Goal: Check status: Check status

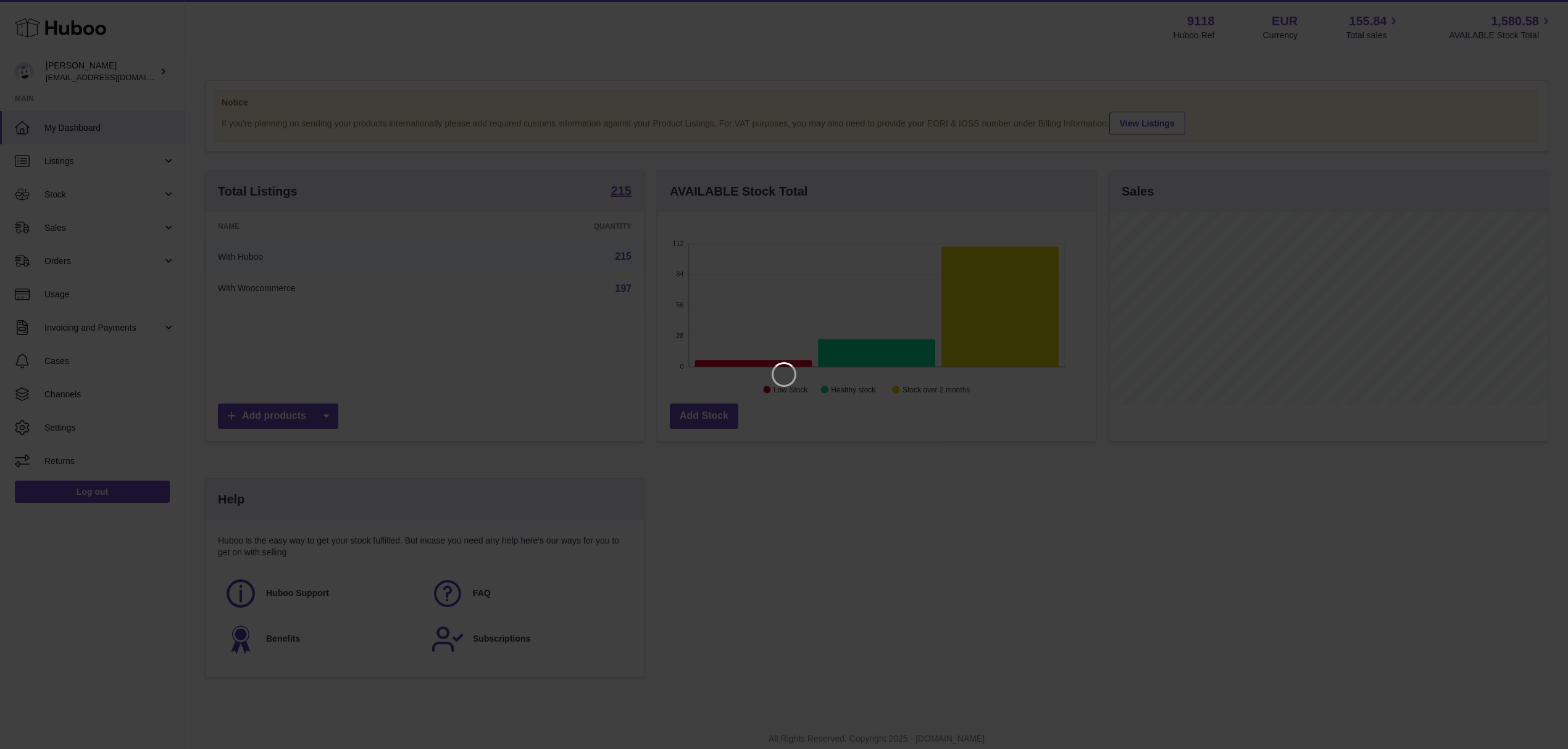
scroll to position [192, 442]
click at [1541, 11] on icon "Close" at bounding box center [1548, 11] width 15 height 15
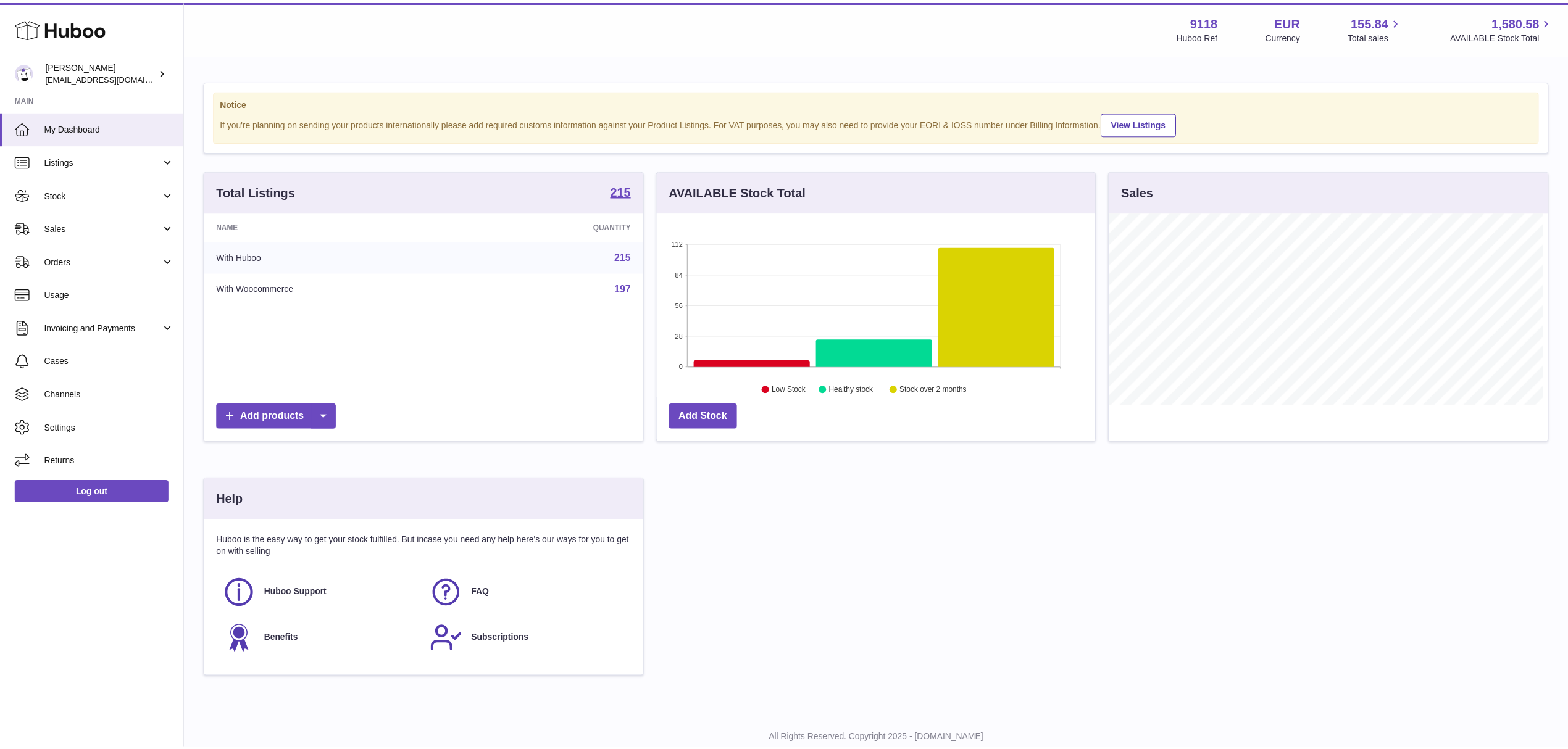
scroll to position [616732, 616837]
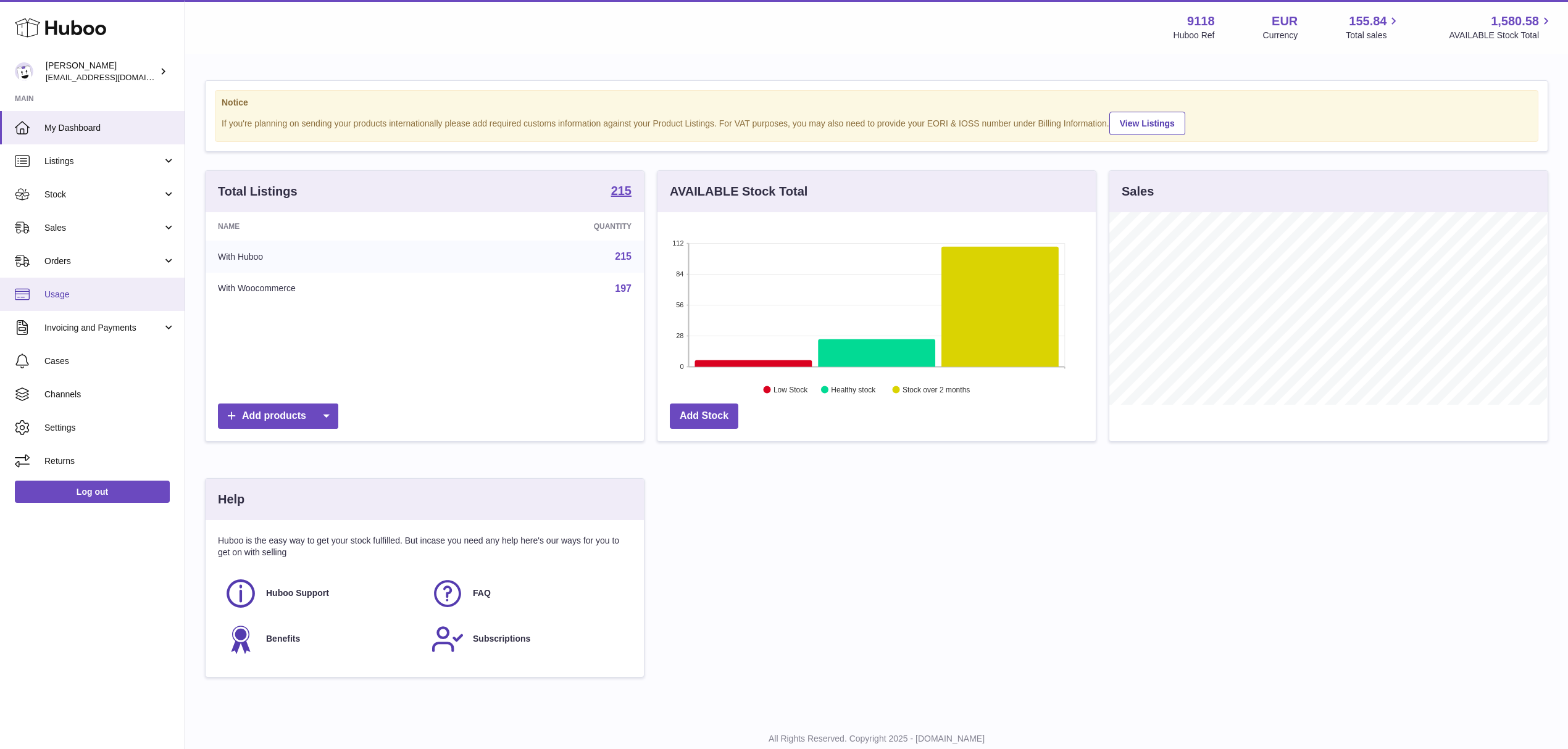
click at [70, 297] on span "Usage" at bounding box center [110, 294] width 131 height 12
click at [57, 295] on span "Usage" at bounding box center [110, 294] width 131 height 12
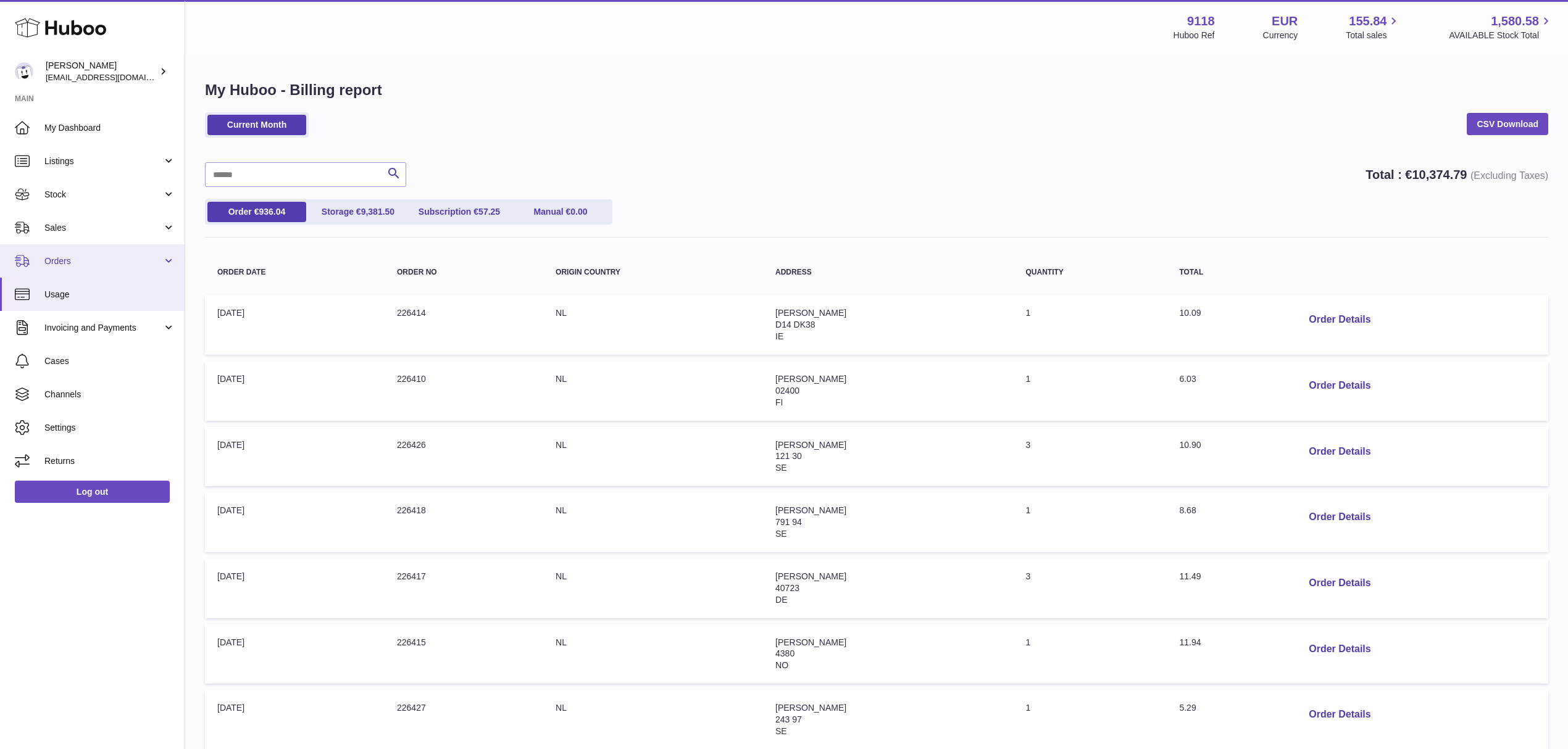
click at [59, 257] on span "Orders" at bounding box center [104, 261] width 118 height 12
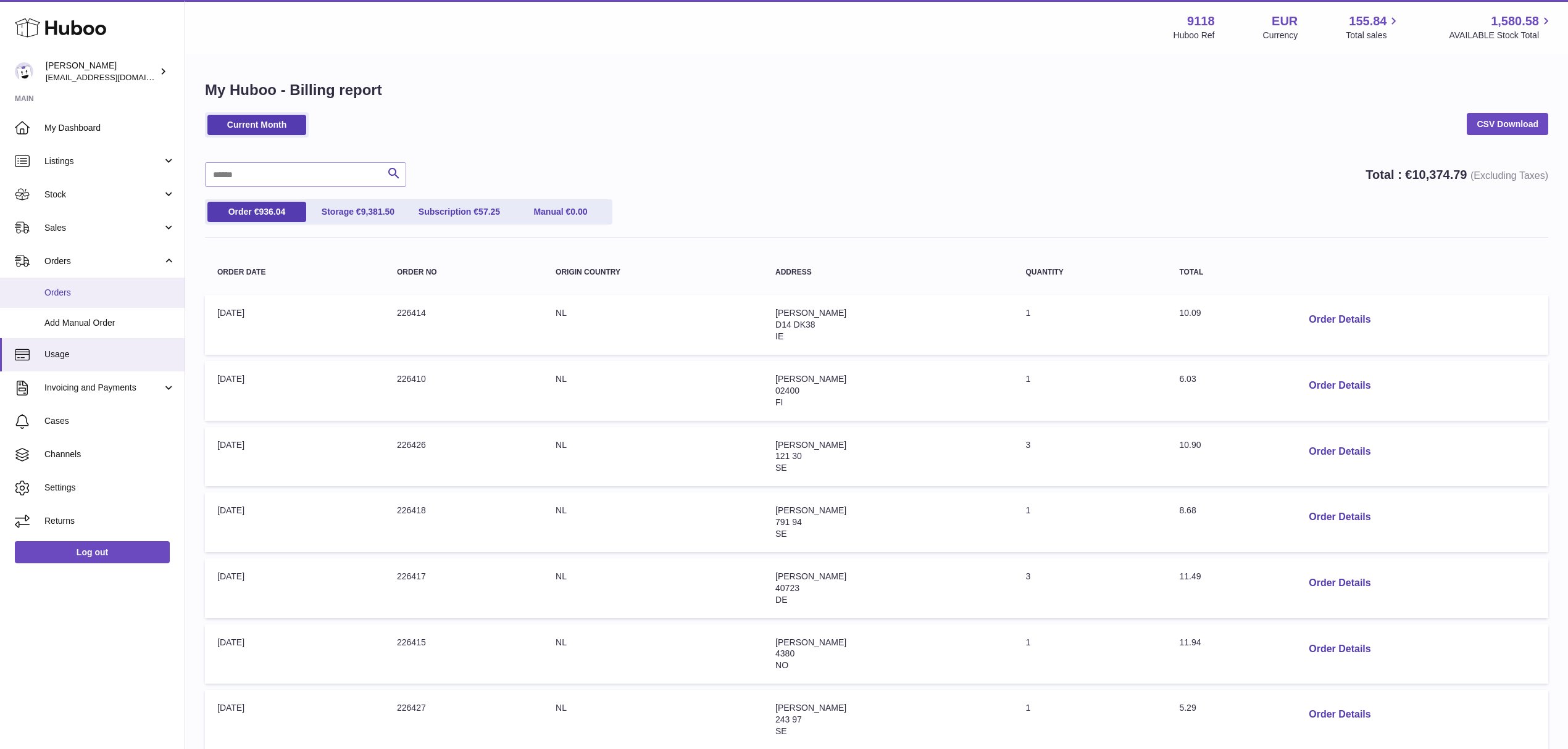
click at [70, 291] on span "Orders" at bounding box center [110, 292] width 131 height 12
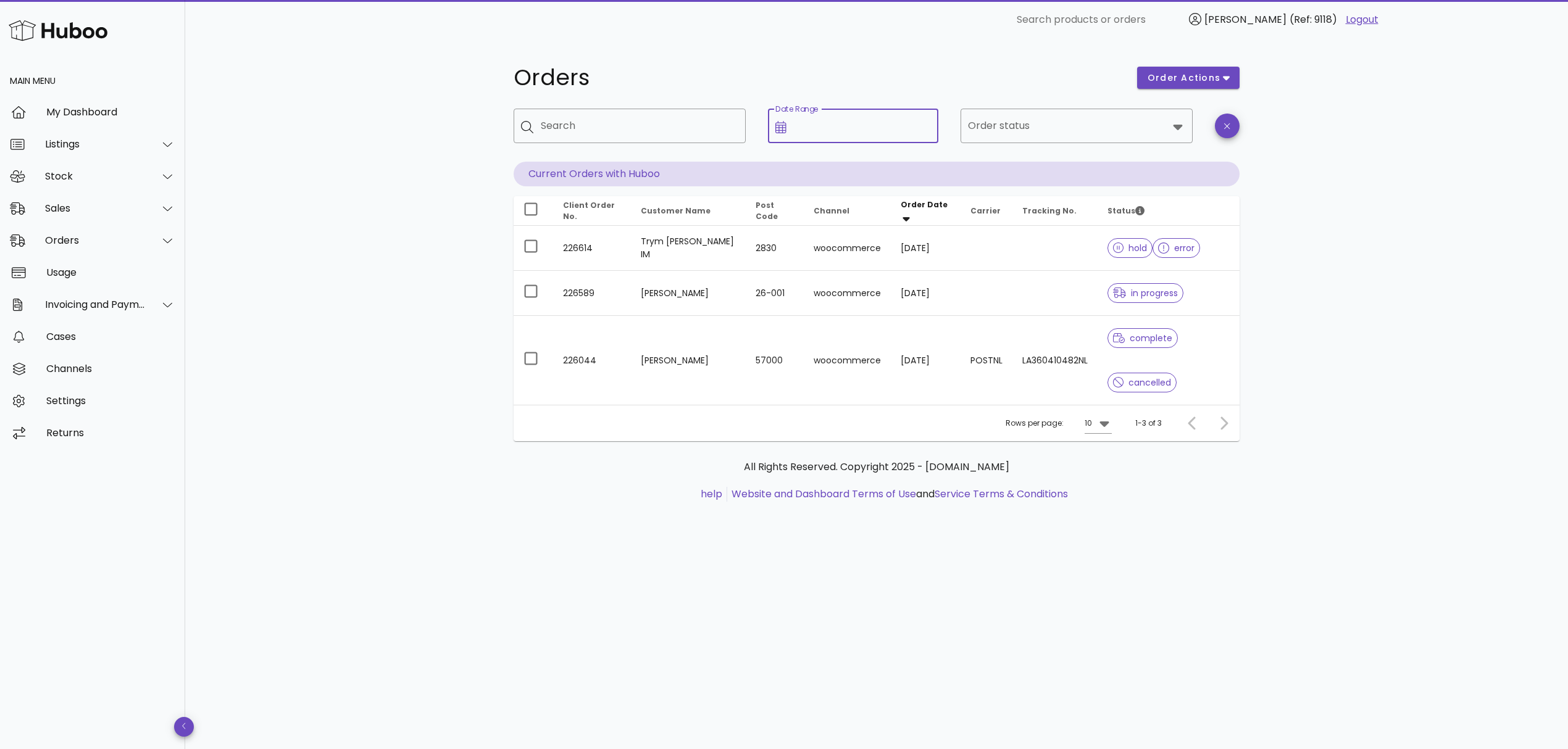
click at [800, 129] on input "Date Range" at bounding box center [862, 125] width 137 height 20
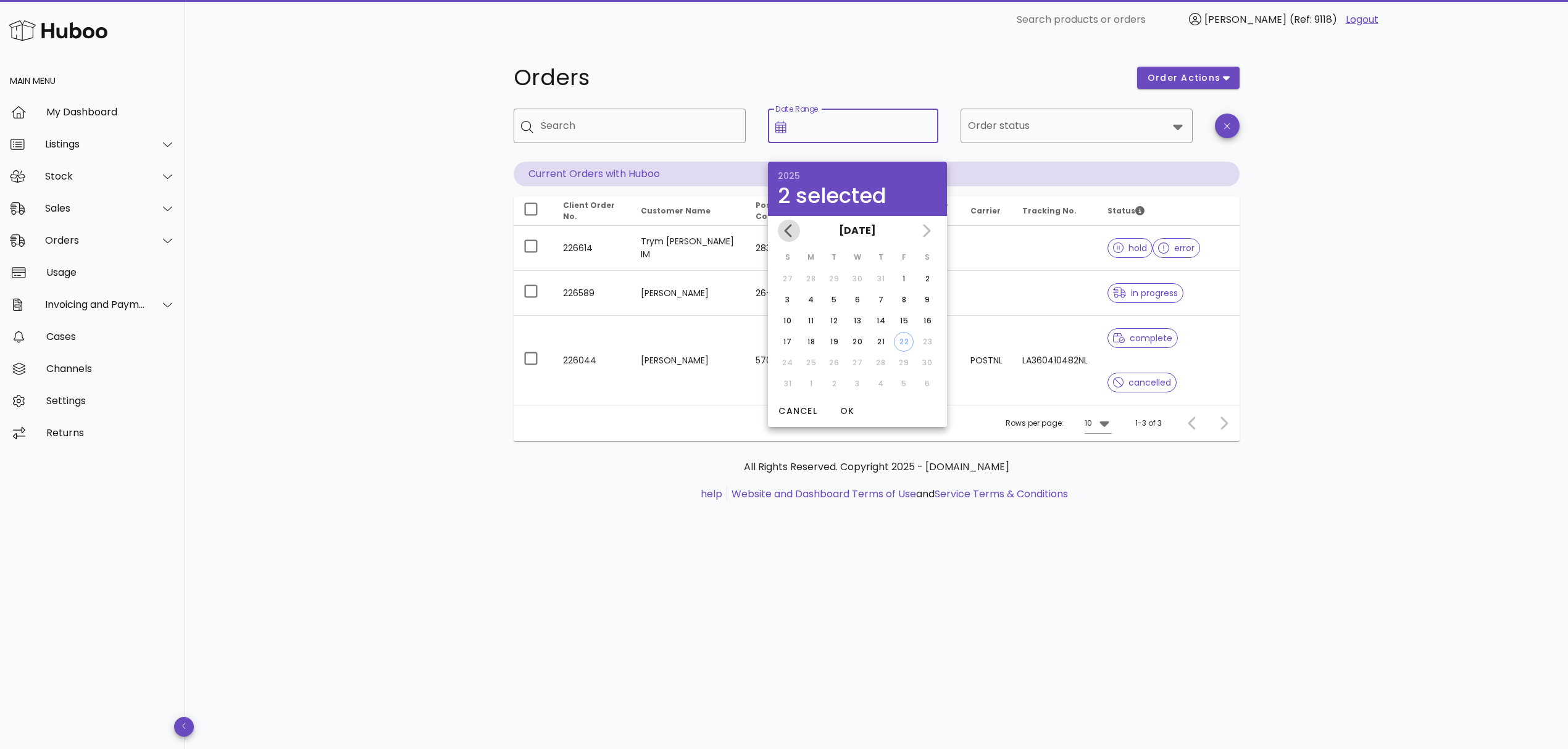
click at [788, 232] on icon "Previous month" at bounding box center [789, 231] width 15 height 15
click at [788, 232] on div "June 2025 May 2025" at bounding box center [858, 231] width 179 height 30
click at [788, 232] on div "May 2025" at bounding box center [858, 231] width 179 height 30
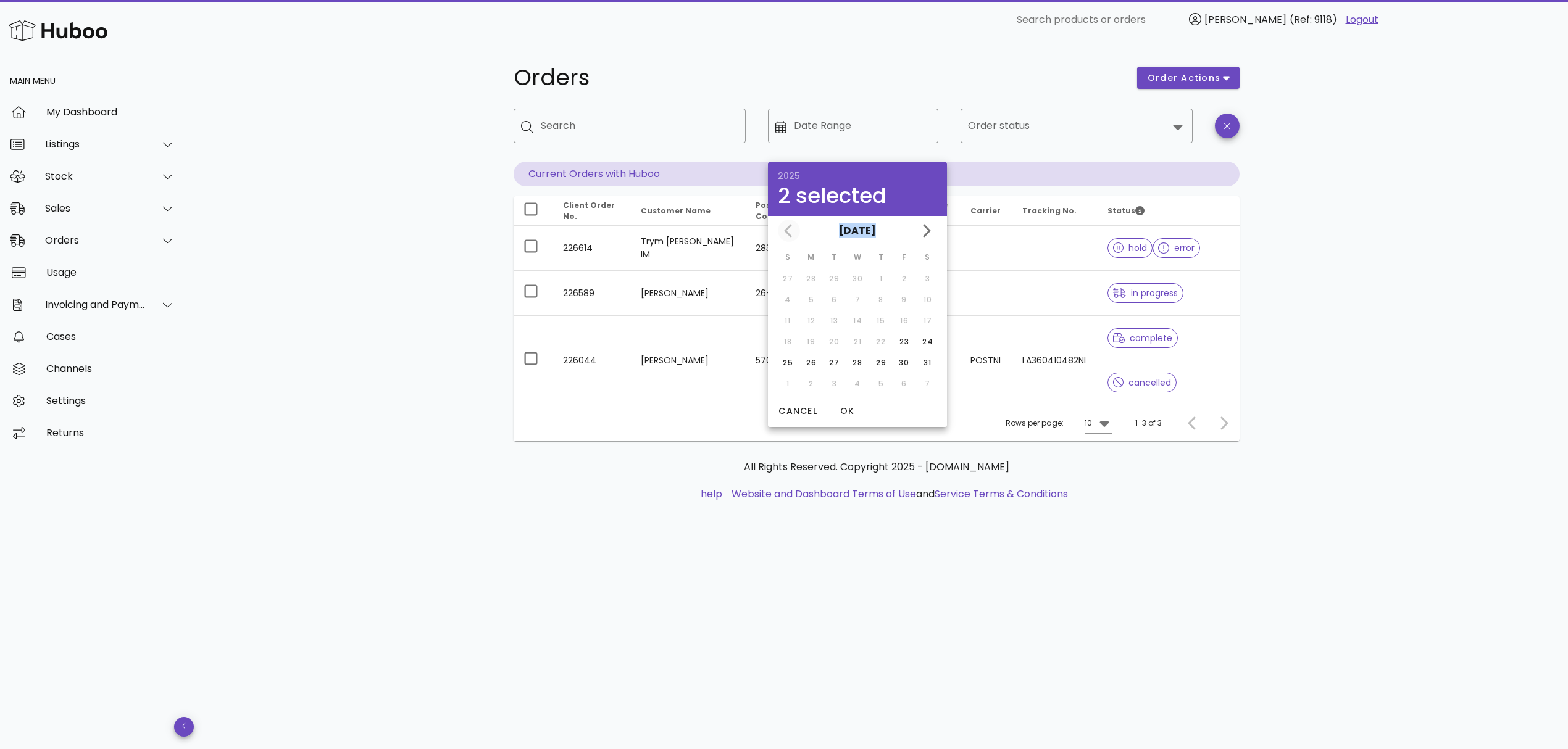
click at [788, 232] on div "May 2025" at bounding box center [858, 231] width 179 height 30
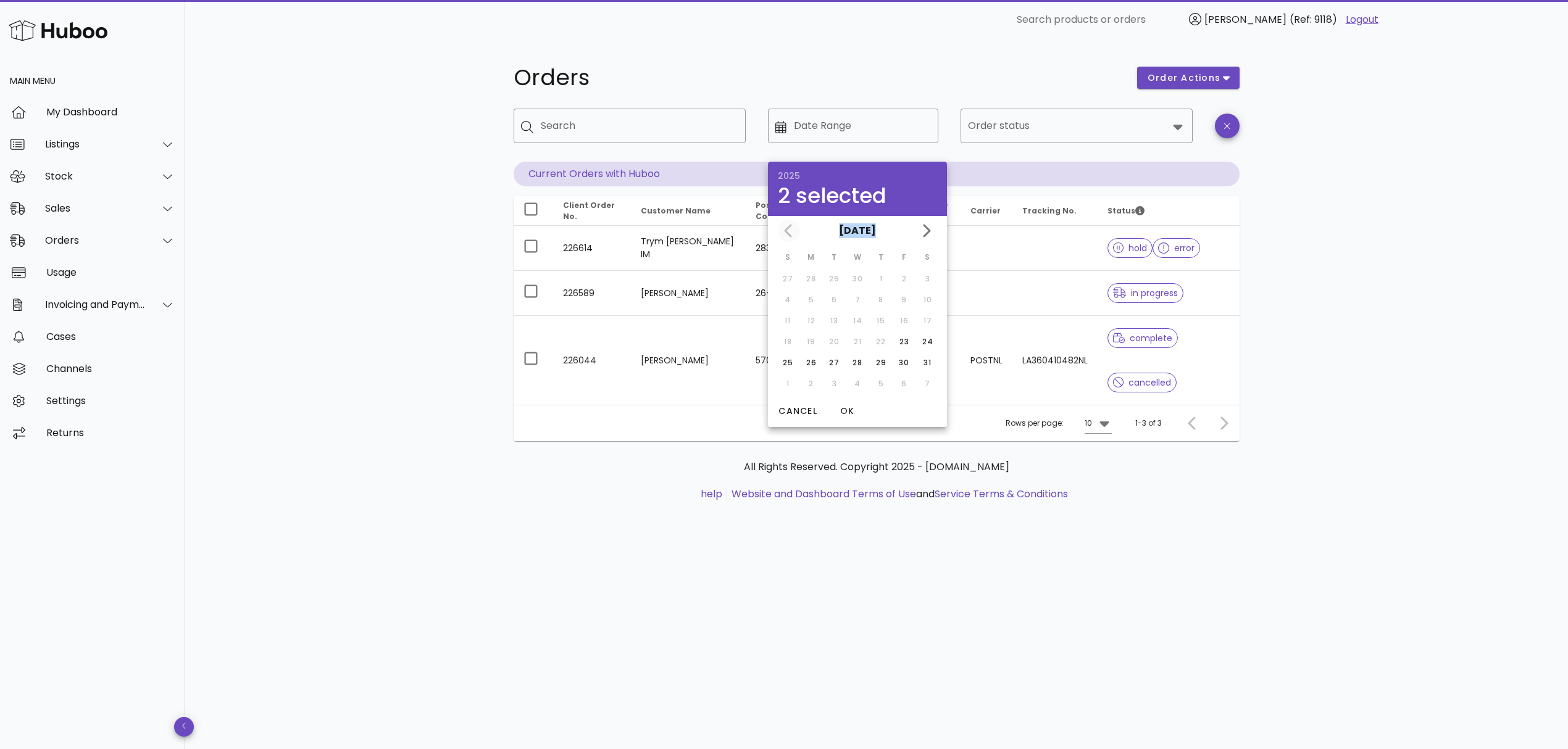
click at [788, 232] on div "May 2025" at bounding box center [858, 231] width 179 height 30
click at [808, 218] on div "May 2025" at bounding box center [858, 231] width 179 height 30
click at [901, 338] on div "23" at bounding box center [904, 342] width 20 height 11
click at [850, 406] on span "OK" at bounding box center [847, 411] width 30 height 13
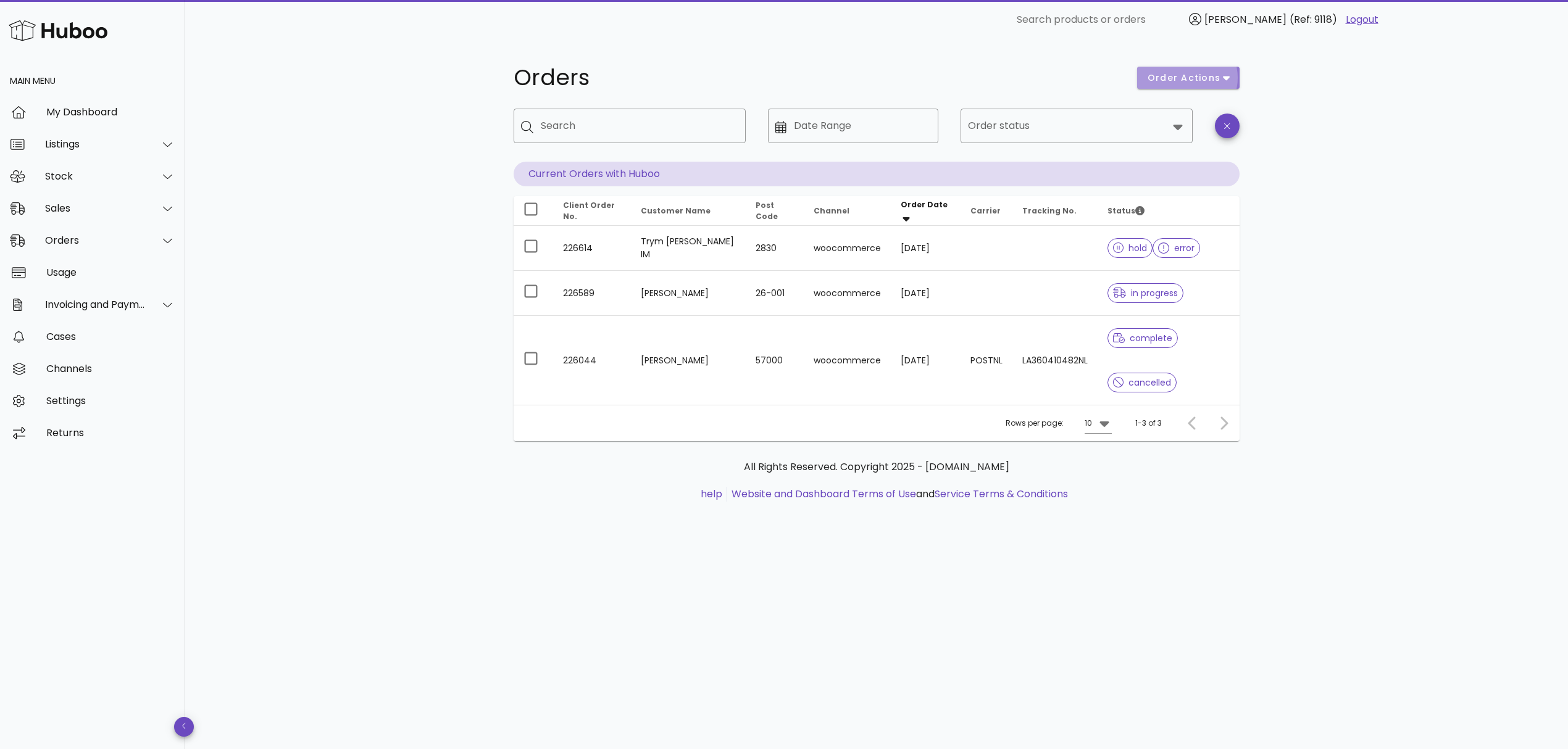
click at [1195, 83] on span "order actions" at bounding box center [1183, 78] width 74 height 13
click at [1335, 147] on div "Orders order actions ​ Search ​ Date Range ​ Order status Current Orders with H…" at bounding box center [877, 394] width 1383 height 710
click at [69, 207] on div "Sales" at bounding box center [95, 208] width 101 height 12
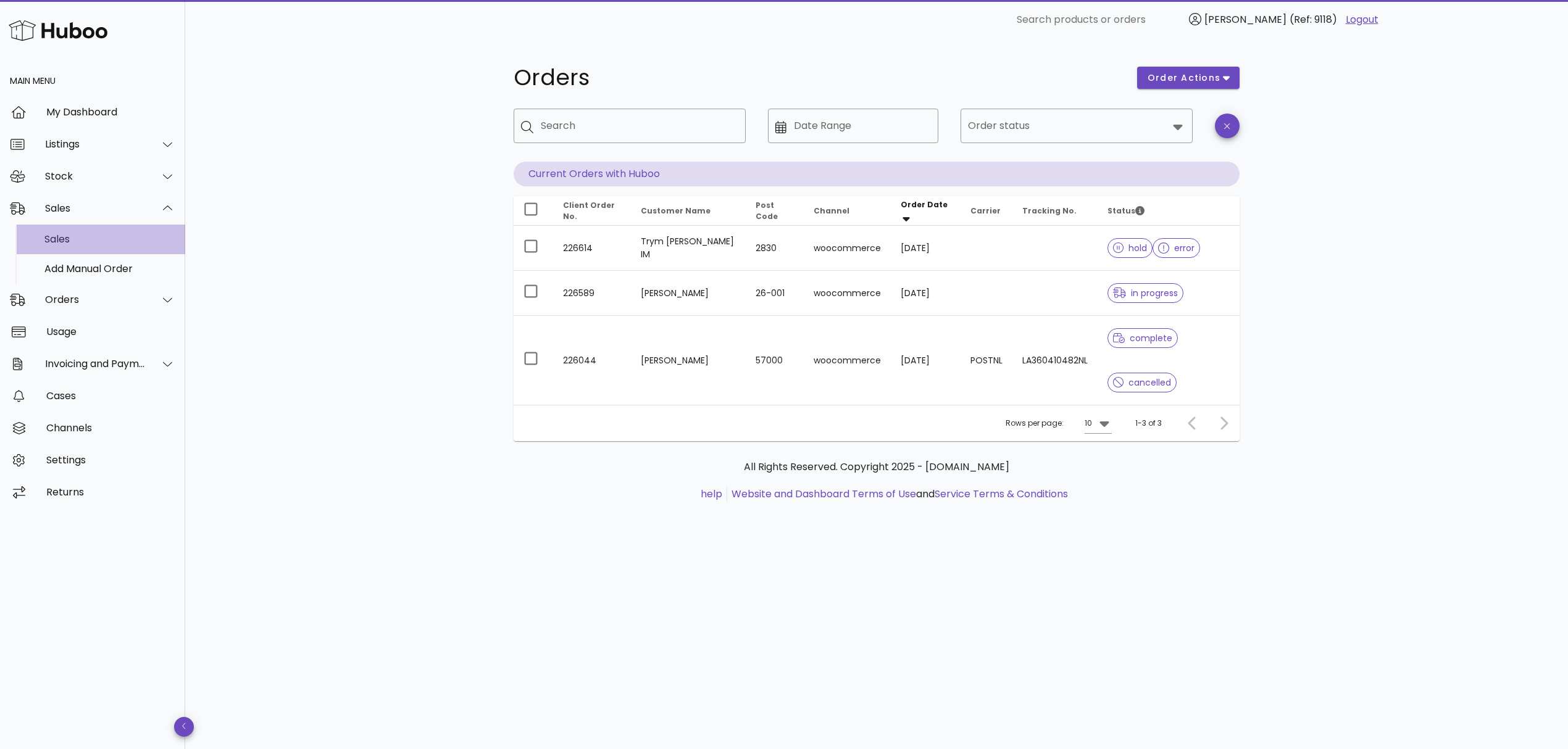
click at [74, 238] on div "Sales" at bounding box center [110, 239] width 131 height 12
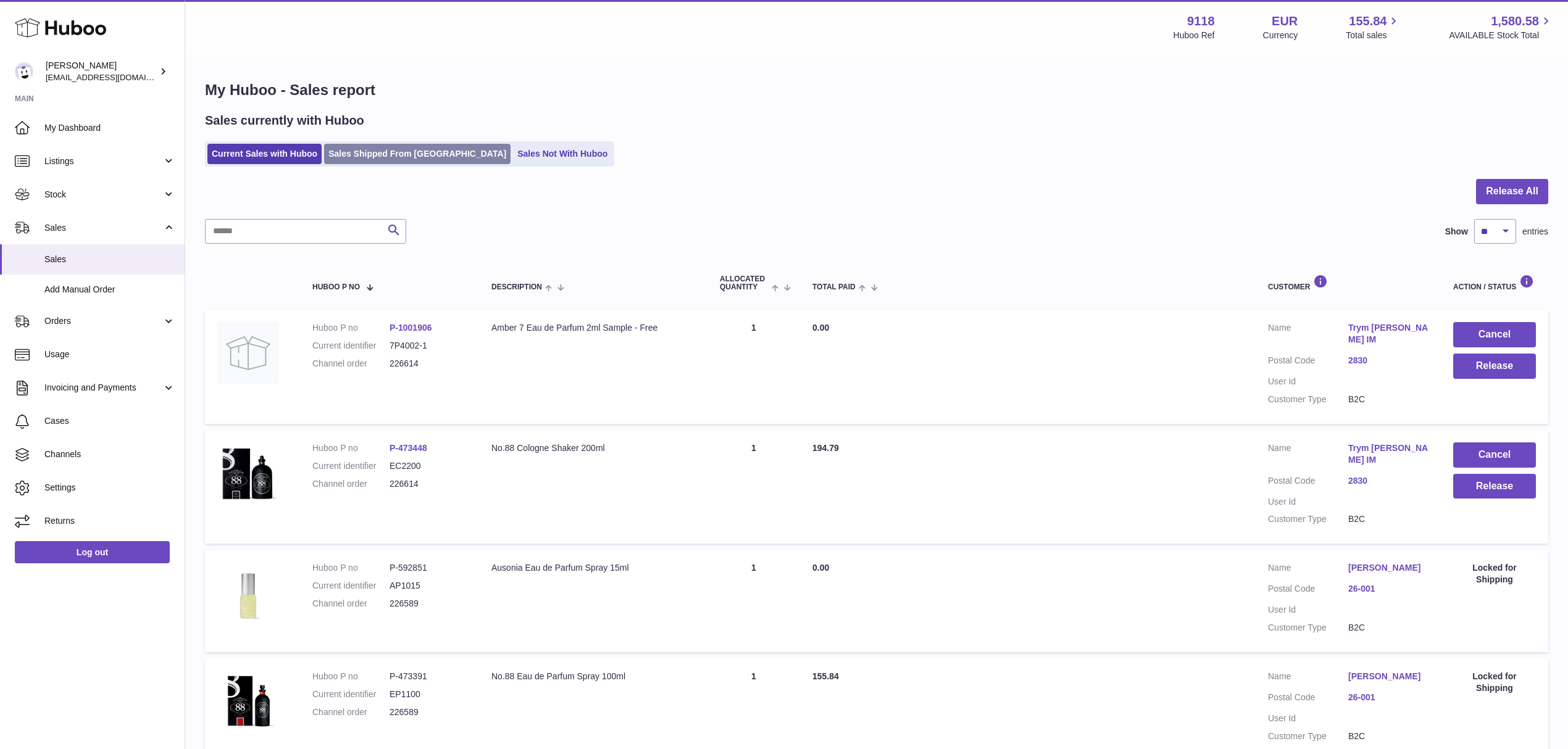
click at [358, 152] on link "Sales Shipped From Huboo" at bounding box center [417, 154] width 186 height 21
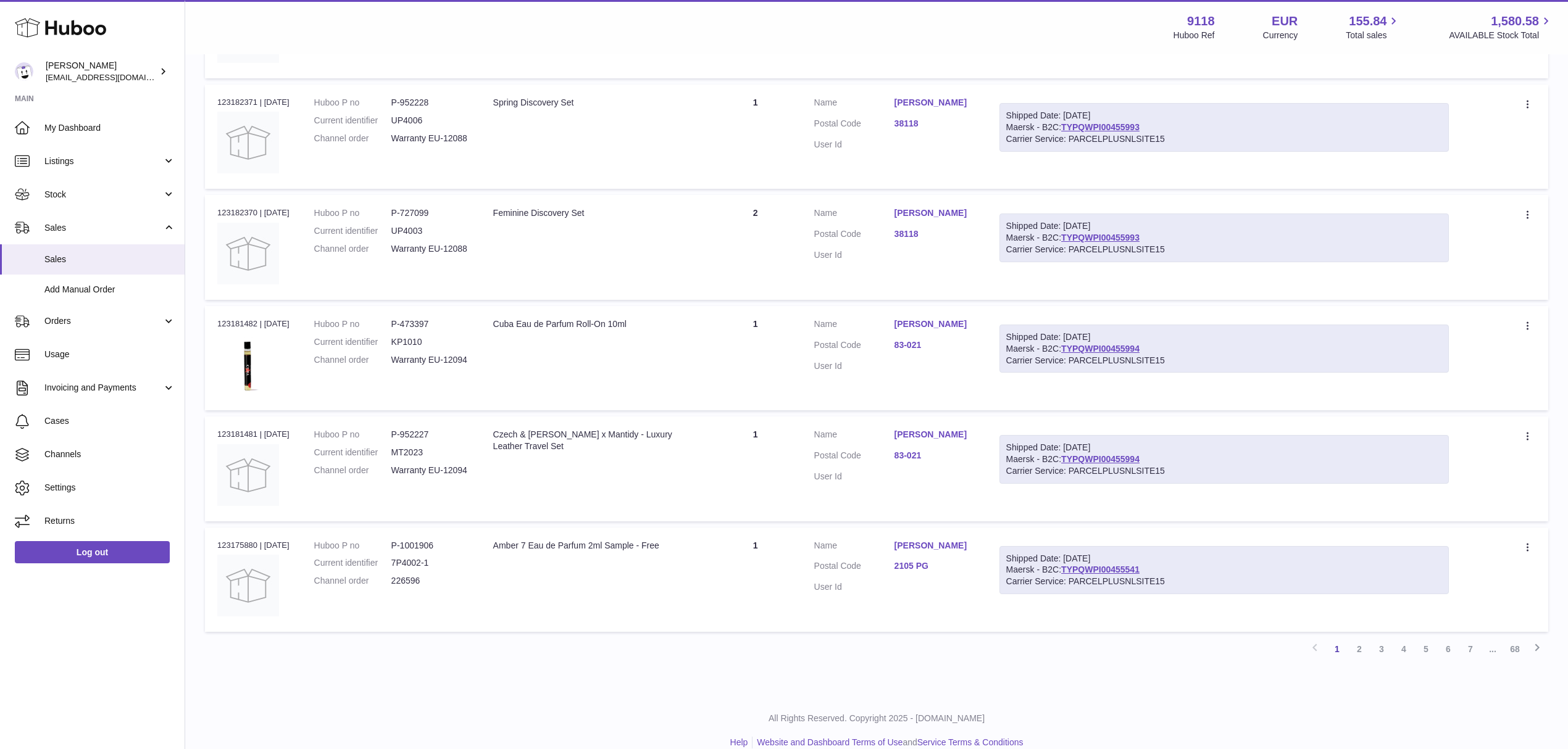
scroll to position [778, 0]
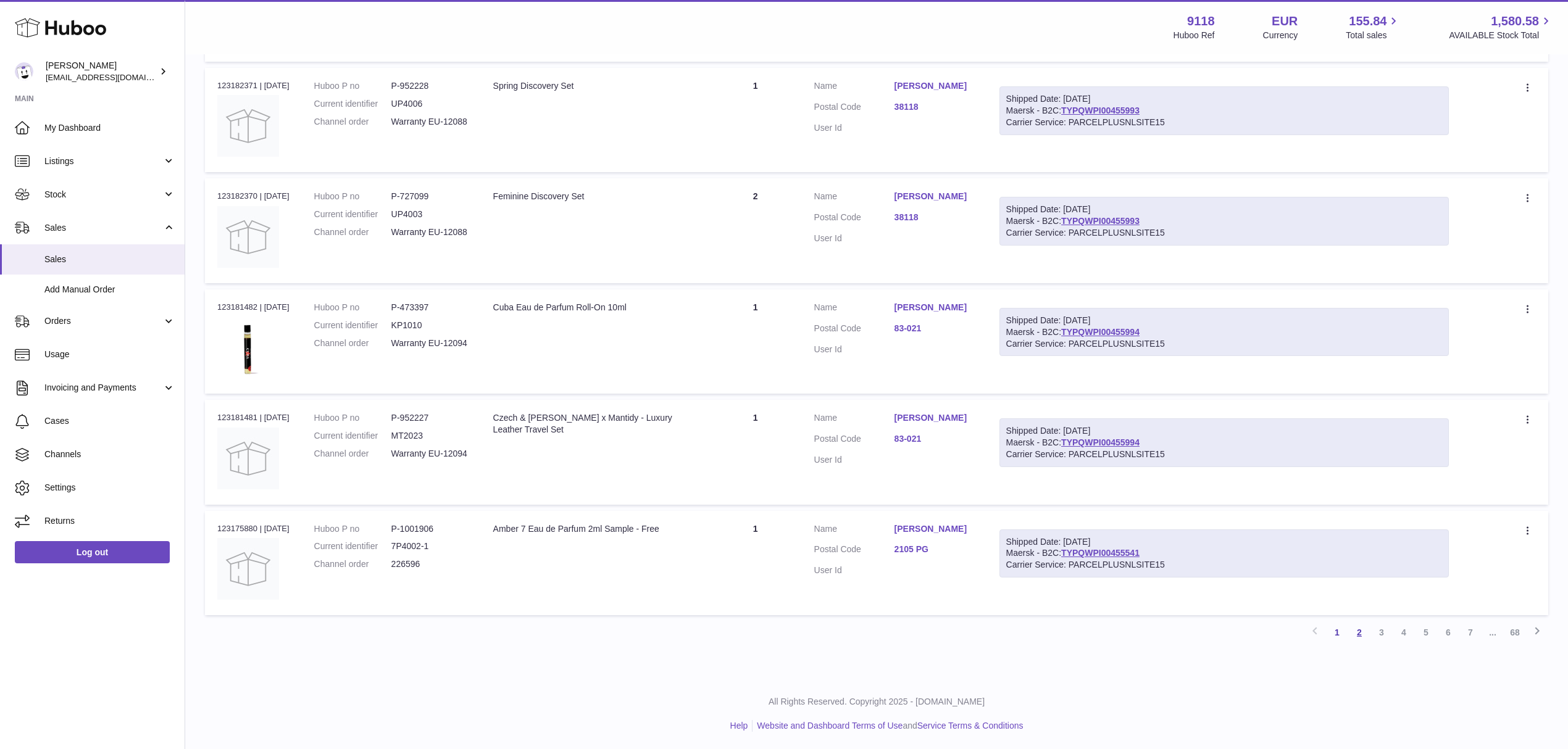
click at [1361, 628] on link "2" at bounding box center [1360, 632] width 22 height 22
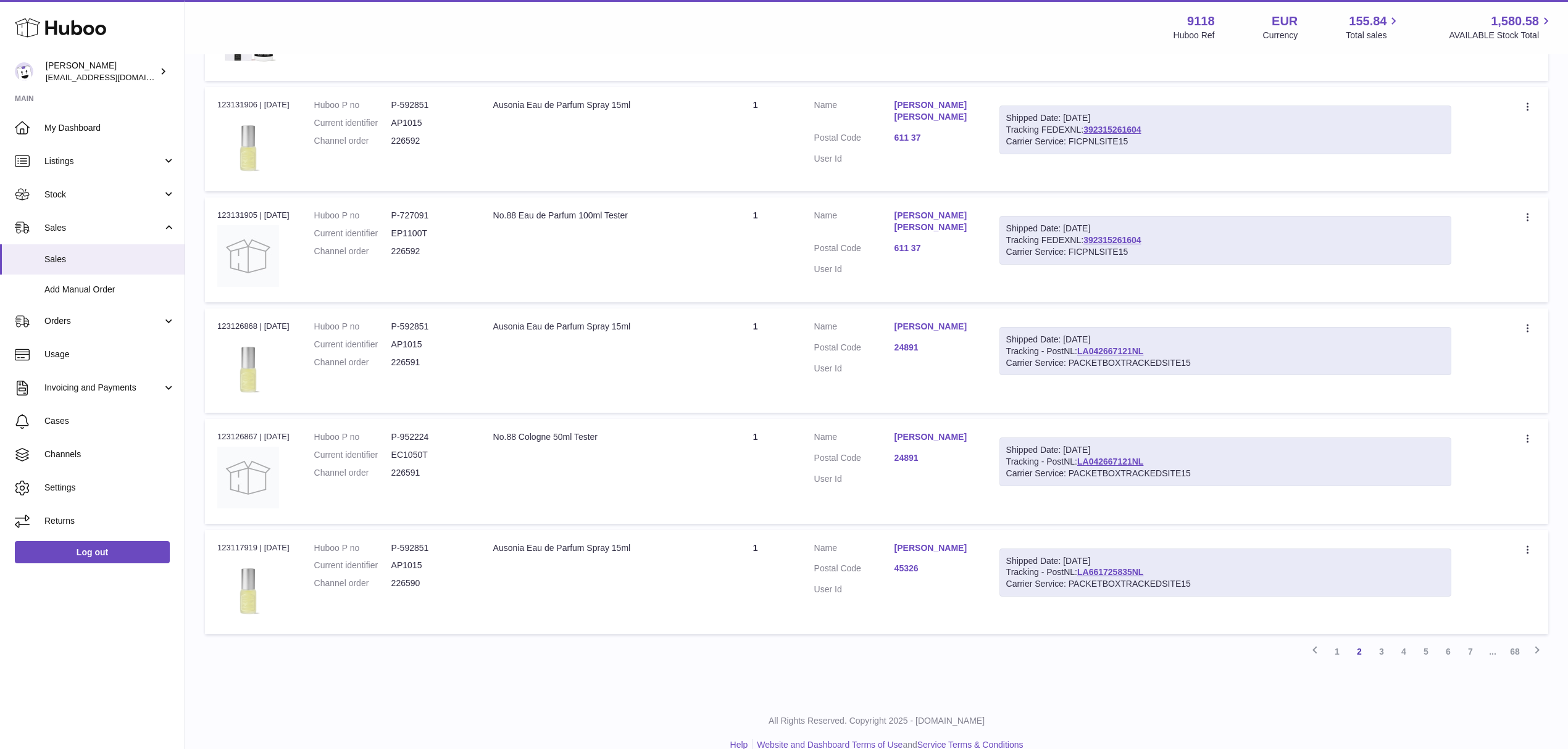
scroll to position [778, 0]
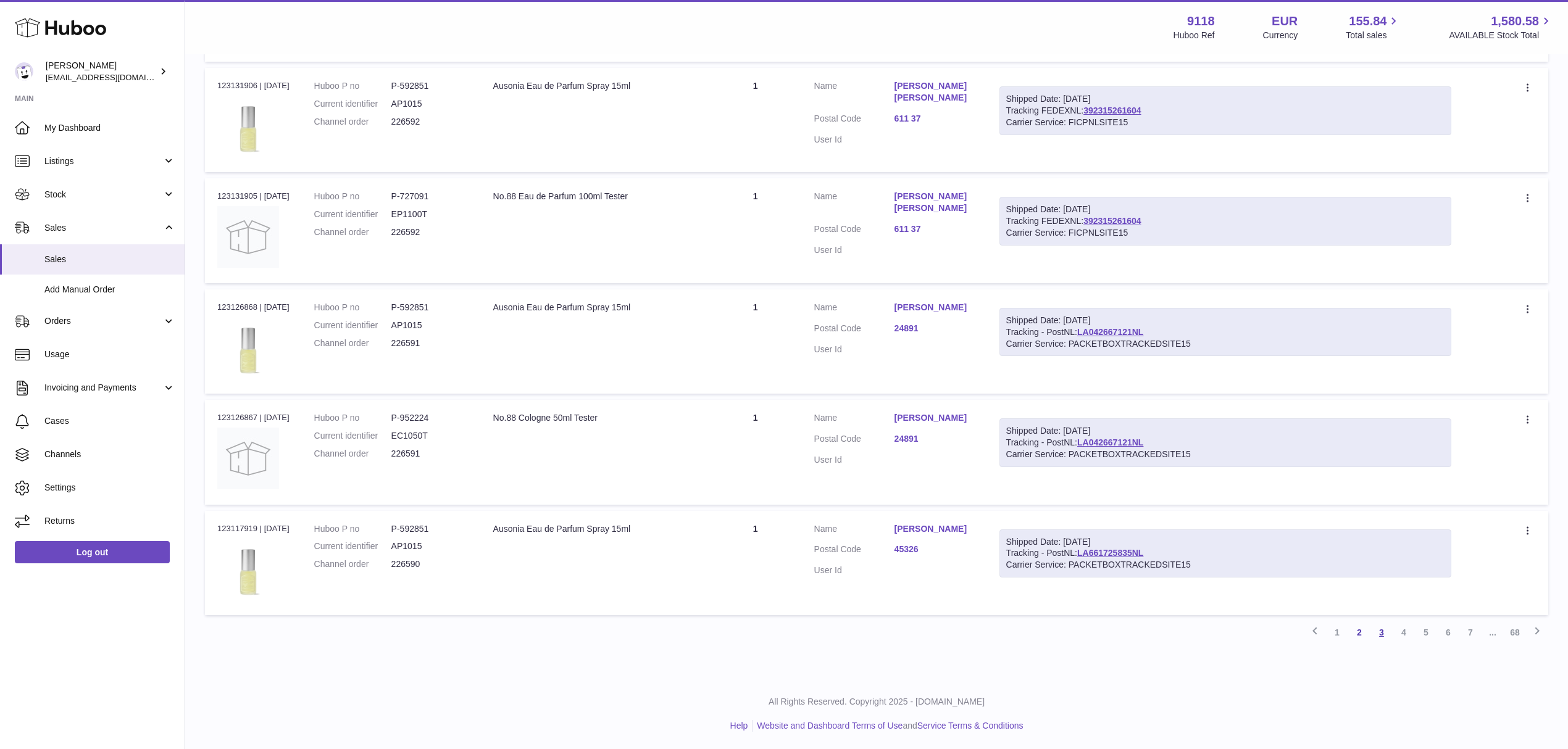
click at [1378, 627] on link "3" at bounding box center [1381, 632] width 22 height 22
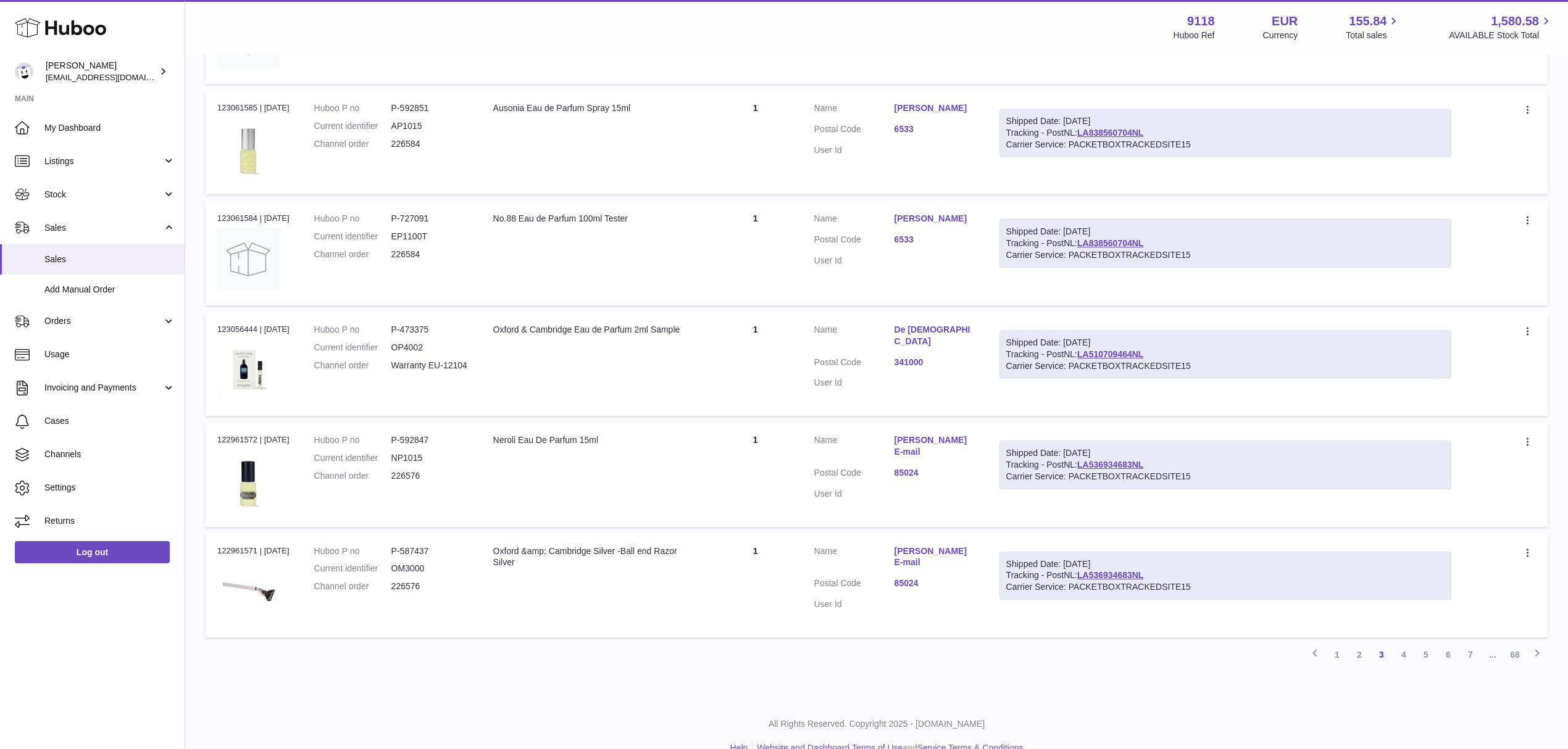
scroll to position [778, 0]
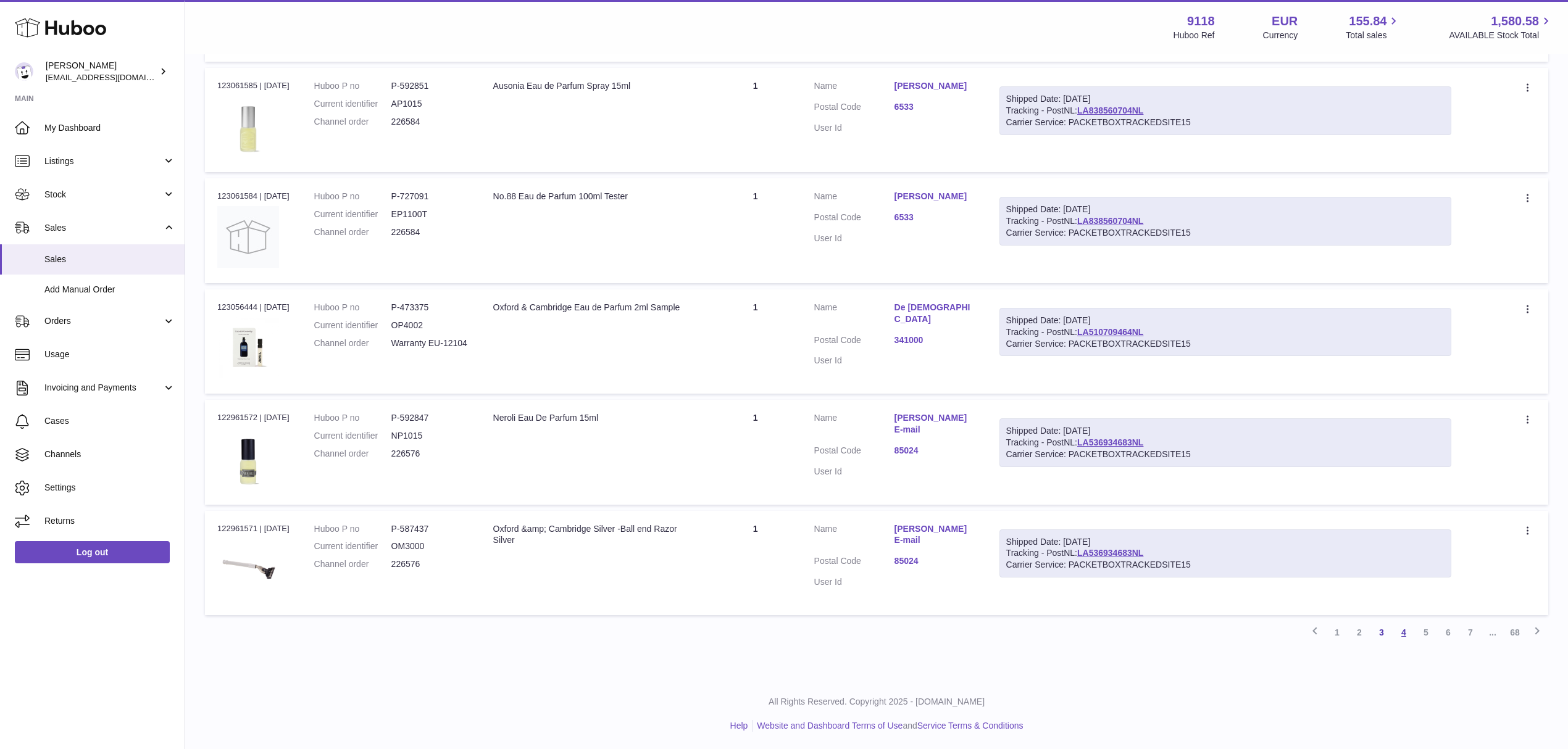
click at [1398, 634] on link "4" at bounding box center [1404, 632] width 22 height 22
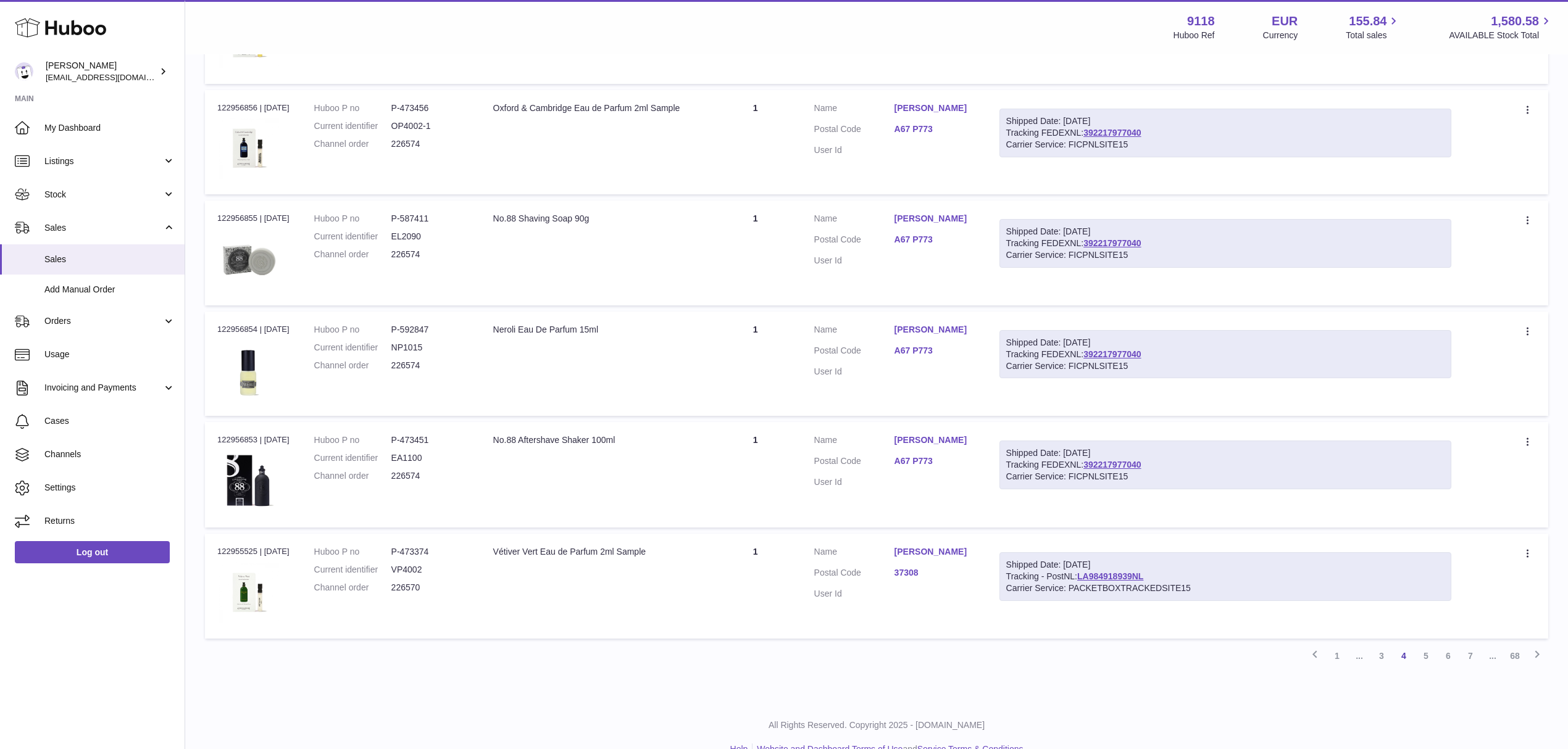
scroll to position [779, 0]
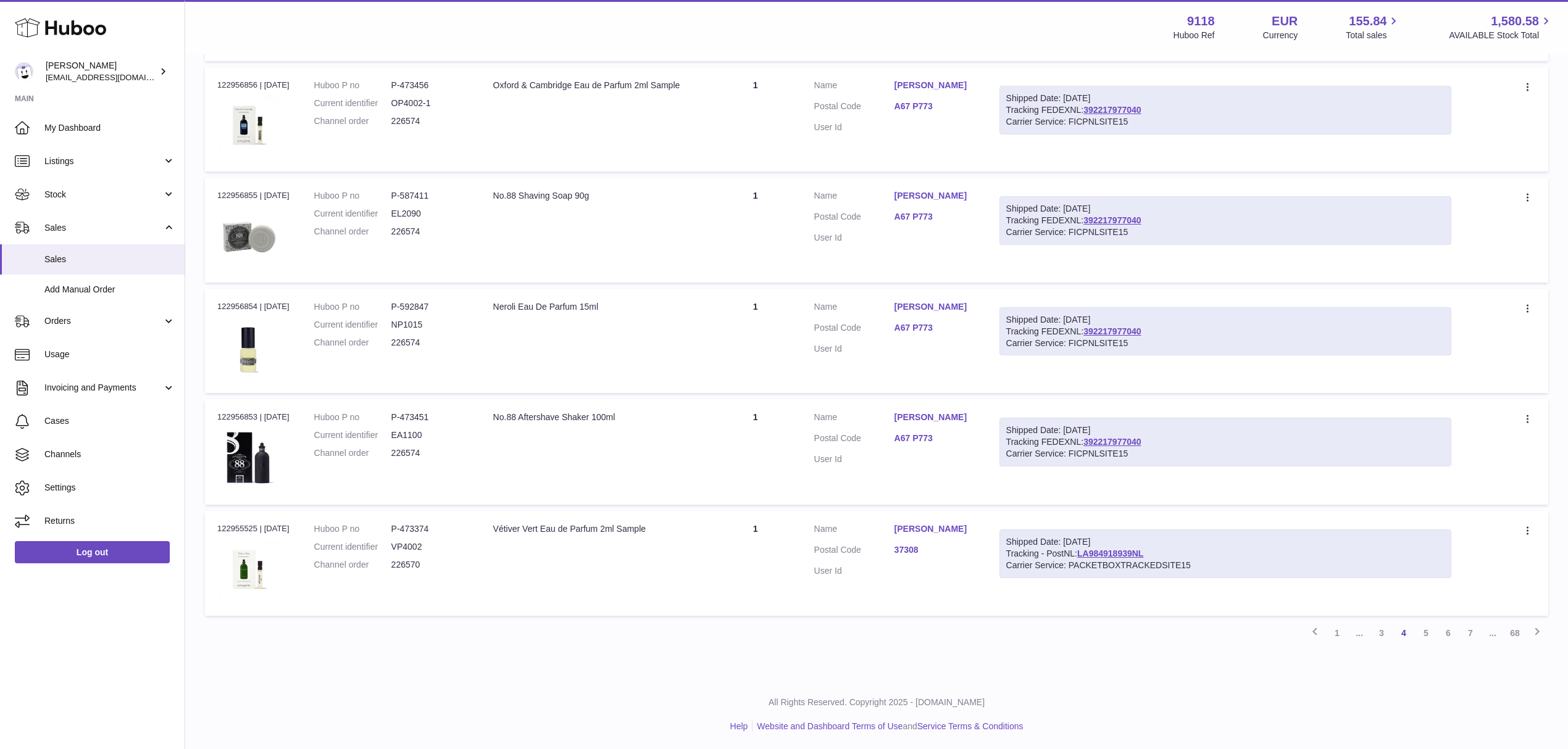
click at [1379, 626] on link "3" at bounding box center [1381, 633] width 22 height 22
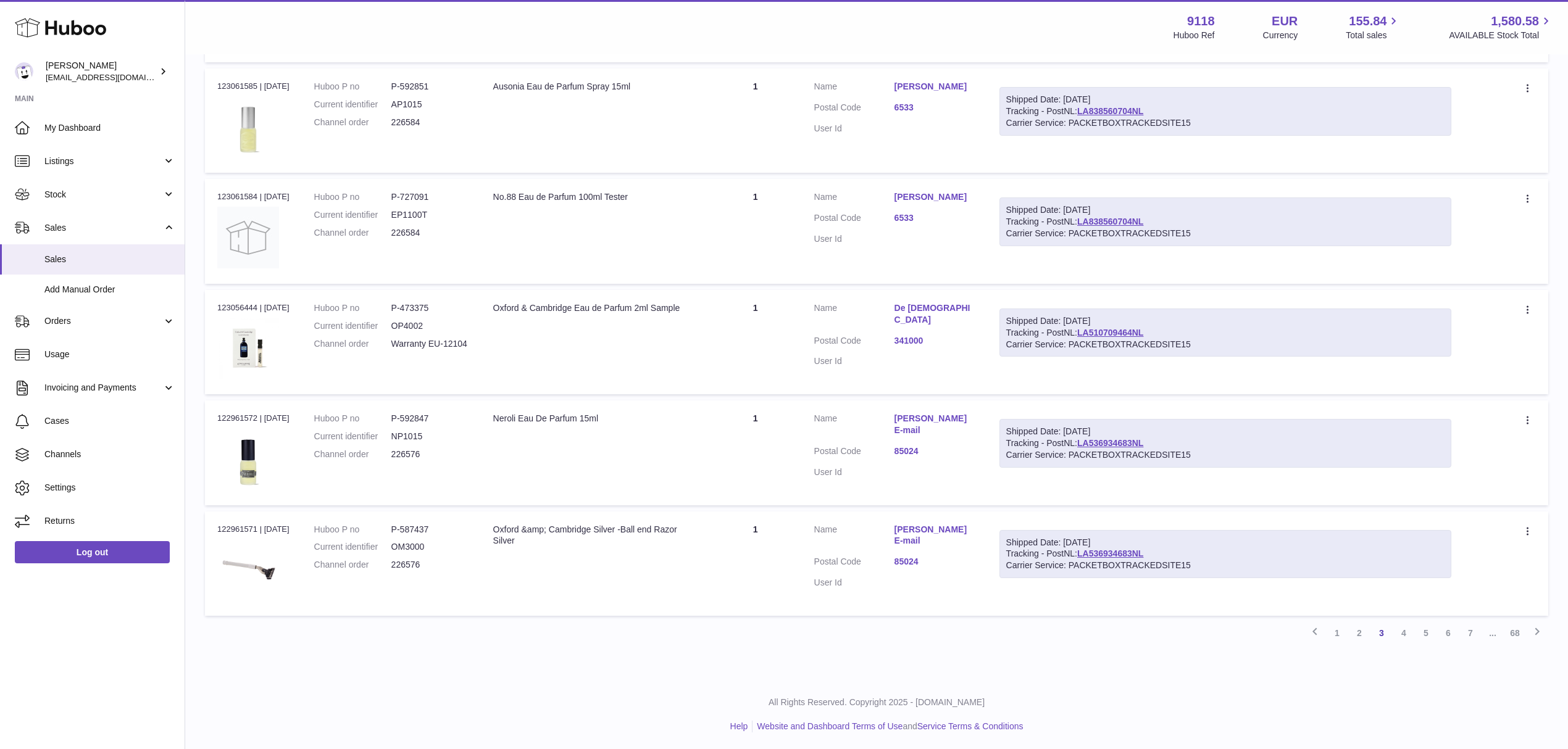
scroll to position [778, 0]
click at [1356, 633] on link "2" at bounding box center [1360, 632] width 22 height 22
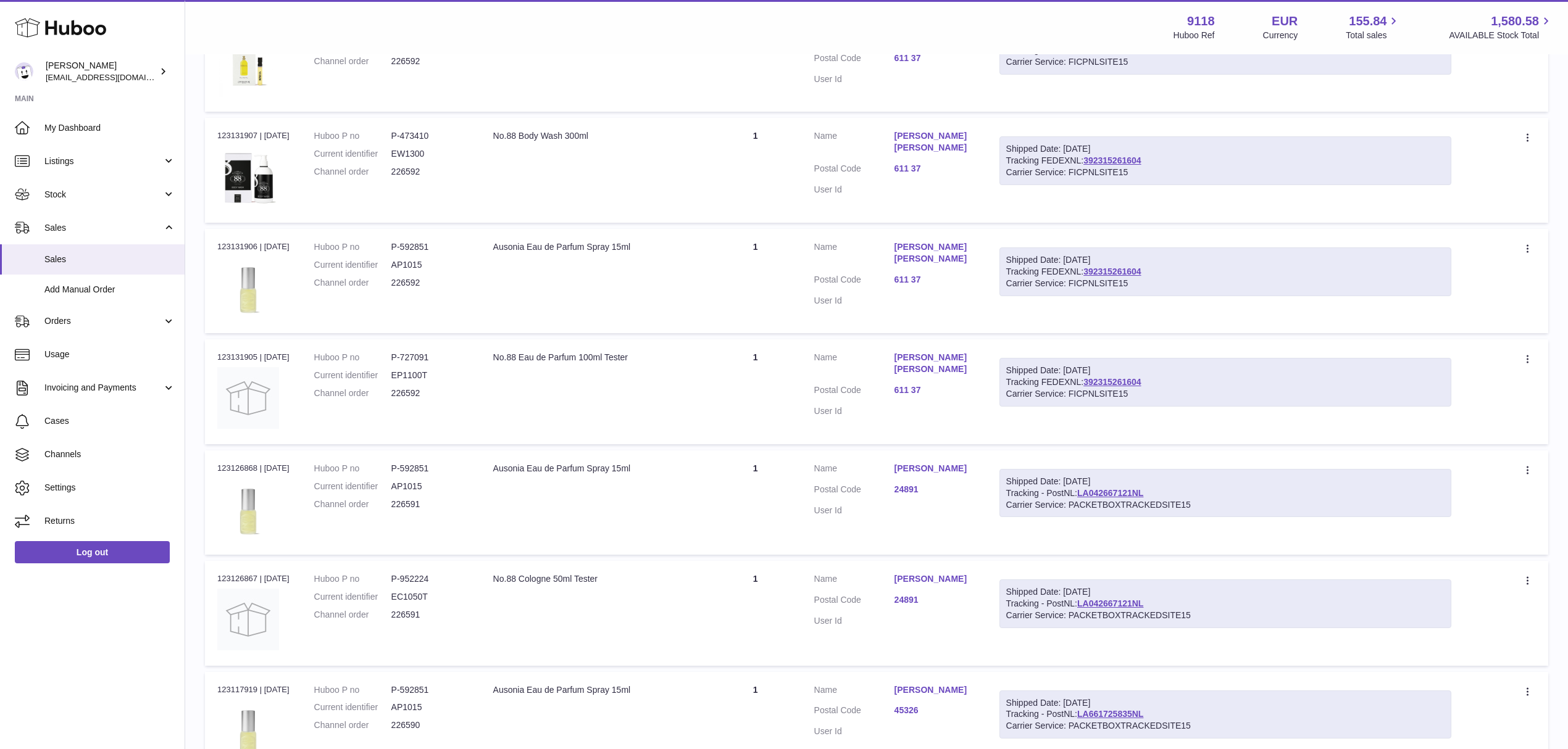
scroll to position [631, 0]
